Goal: Task Accomplishment & Management: Manage account settings

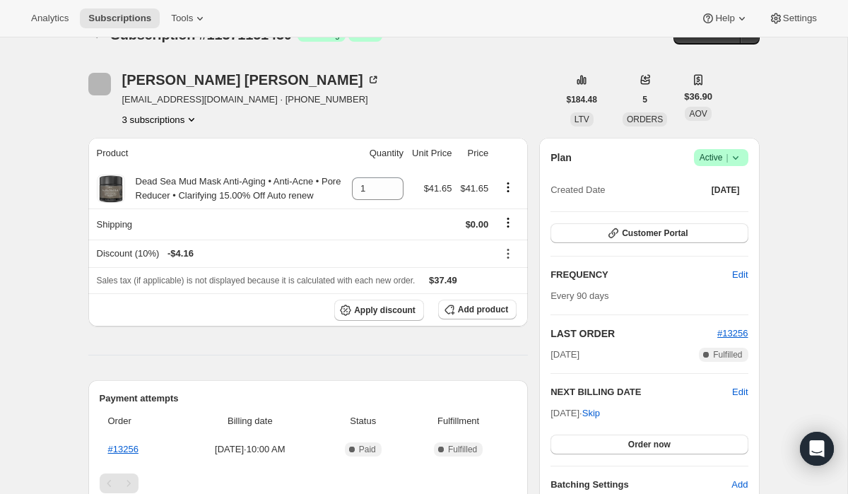
scroll to position [29, 0]
click at [153, 123] on button "3 subscriptions" at bounding box center [160, 120] width 77 height 14
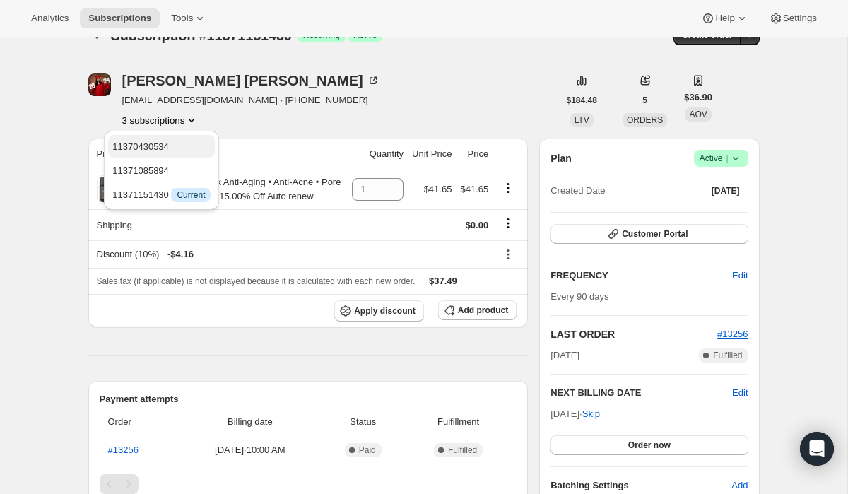
click at [156, 145] on span "11370430534" at bounding box center [140, 146] width 57 height 11
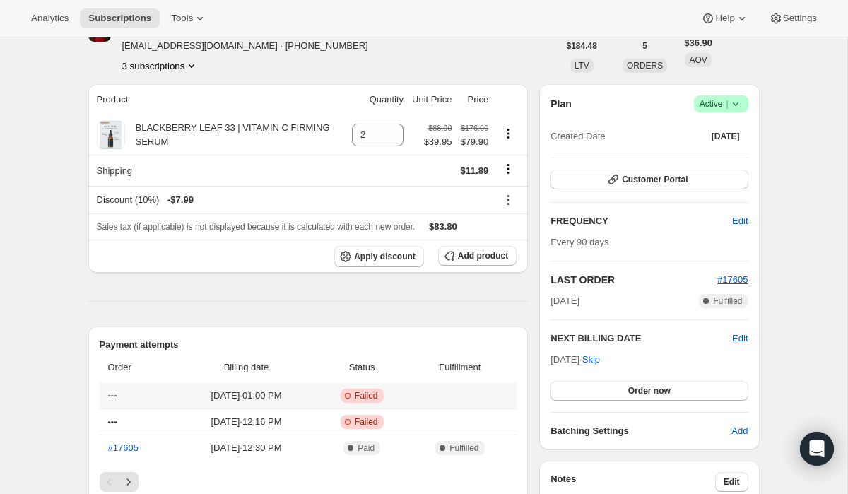
scroll to position [88, 0]
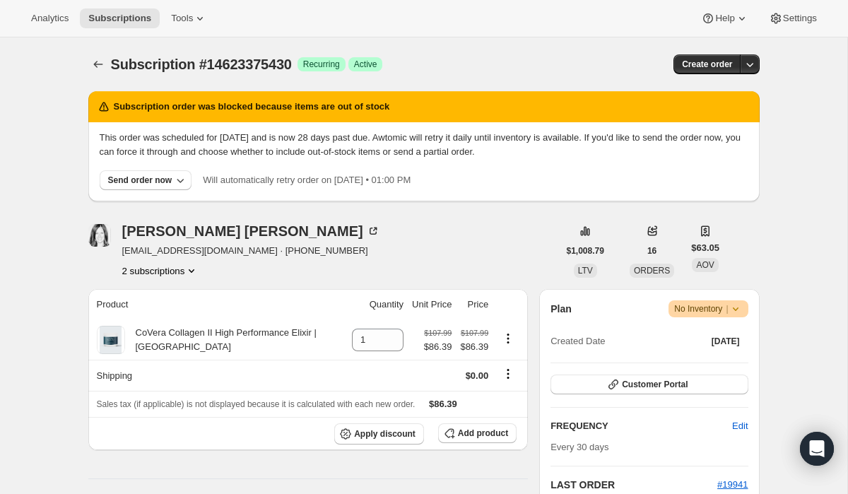
click at [167, 271] on button "2 subscriptions" at bounding box center [160, 271] width 77 height 14
click at [166, 295] on span "11420401734" at bounding box center [137, 297] width 57 height 11
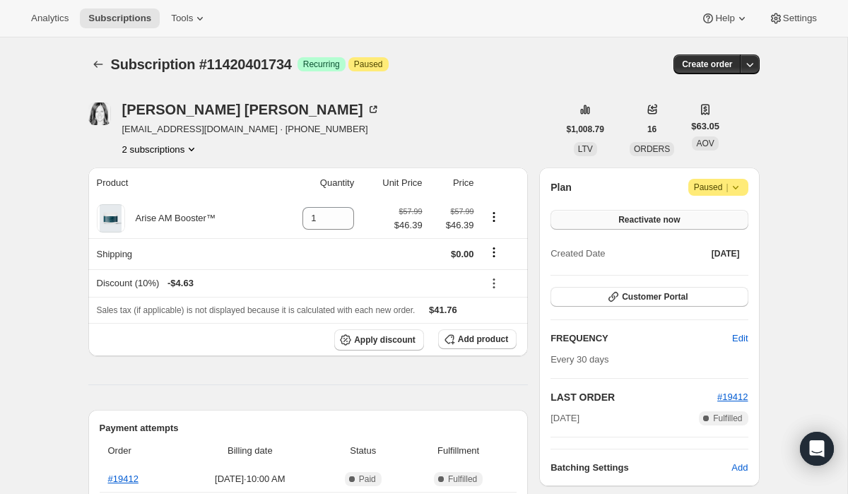
click at [652, 223] on span "Reactivate now" at bounding box center [648, 219] width 61 height 11
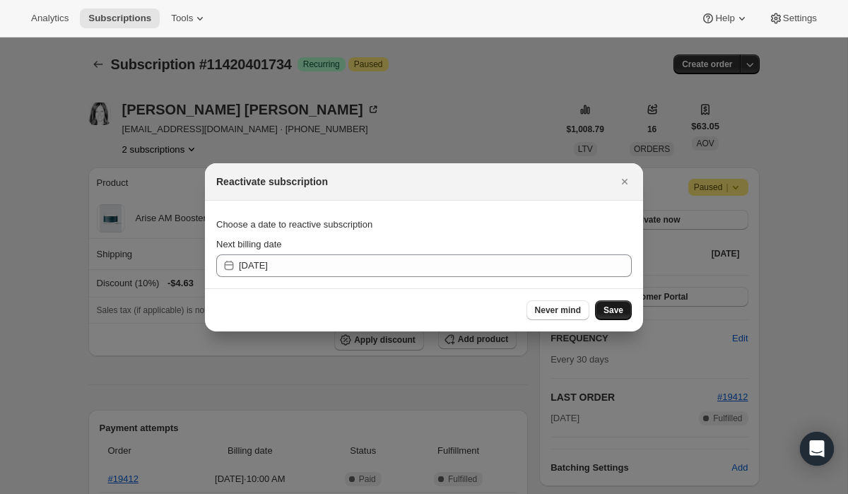
click at [611, 312] on span "Save" at bounding box center [613, 309] width 20 height 11
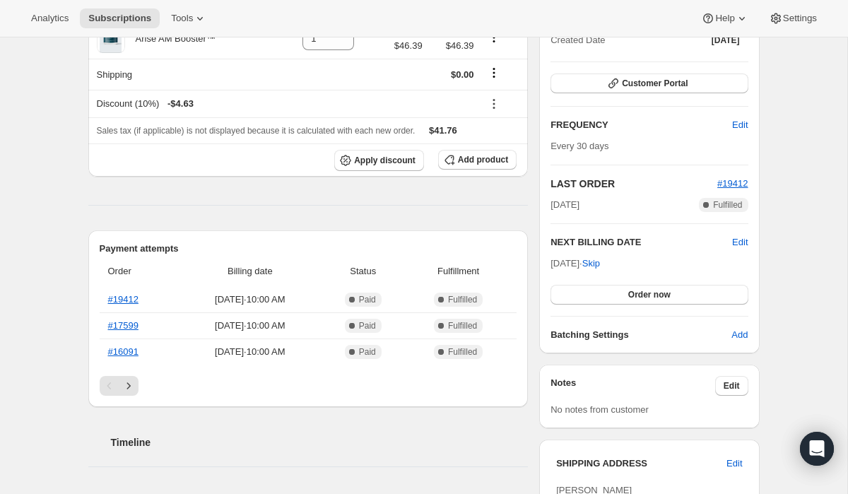
scroll to position [247, 0]
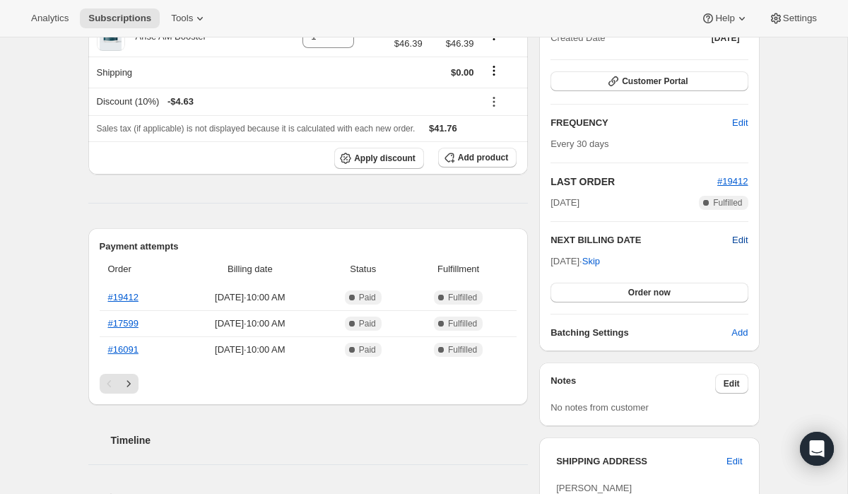
click at [737, 242] on span "Edit" at bounding box center [740, 240] width 16 height 14
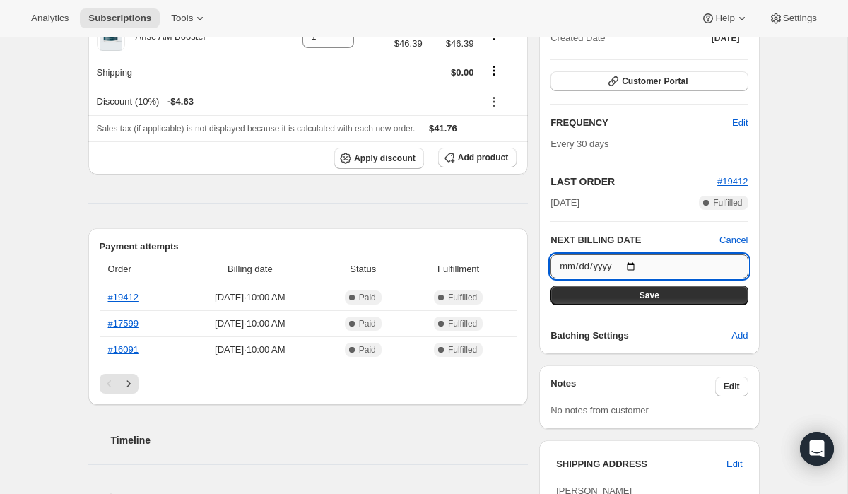
click at [636, 267] on input "2025-10-03" at bounding box center [648, 266] width 197 height 24
click at [653, 233] on h2 "NEXT BILLING DATE" at bounding box center [634, 240] width 169 height 14
click at [634, 266] on input "2025-10-03" at bounding box center [648, 266] width 197 height 24
type input "2025-10-02"
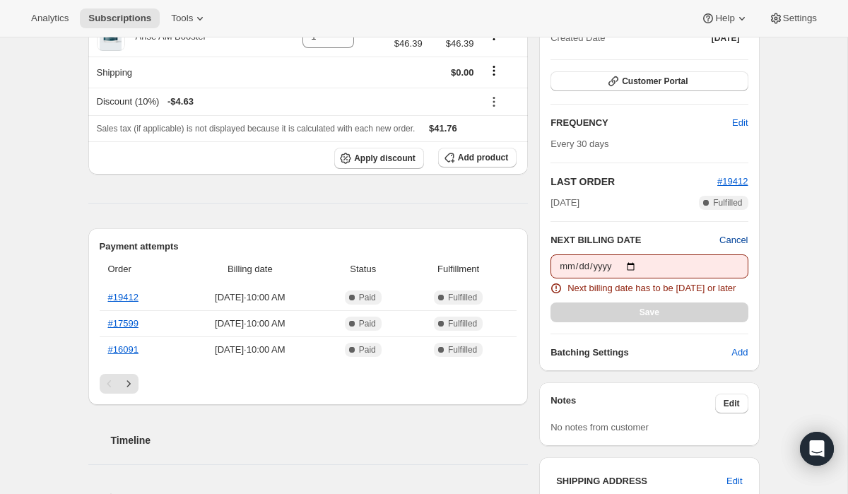
click at [730, 238] on span "Cancel" at bounding box center [733, 240] width 28 height 14
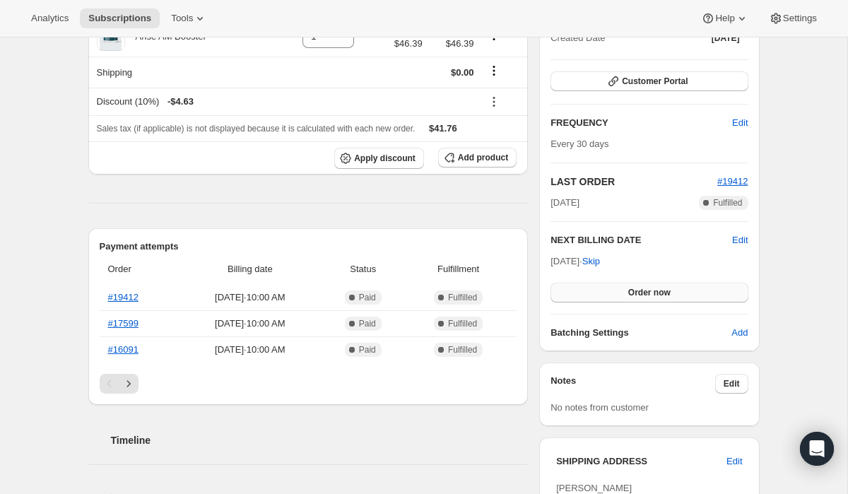
click at [649, 292] on span "Order now" at bounding box center [649, 292] width 42 height 11
click at [649, 292] on span "Click to confirm" at bounding box center [649, 292] width 64 height 11
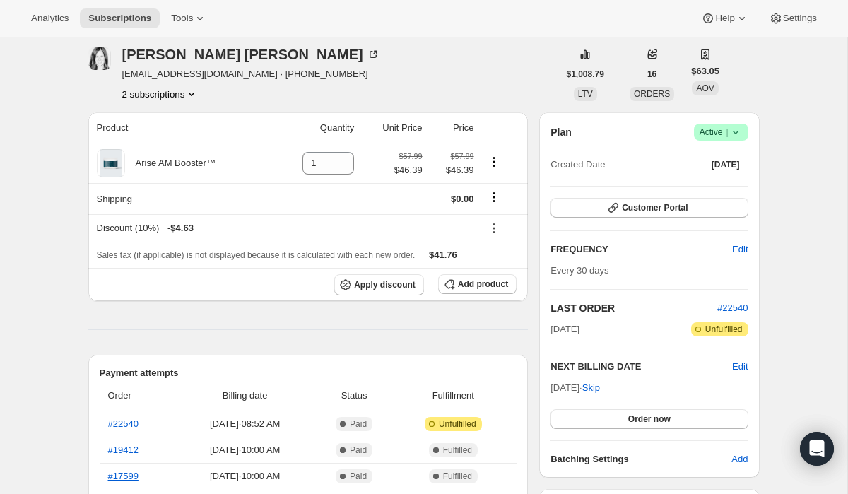
scroll to position [57, 0]
